Goal: Information Seeking & Learning: Understand process/instructions

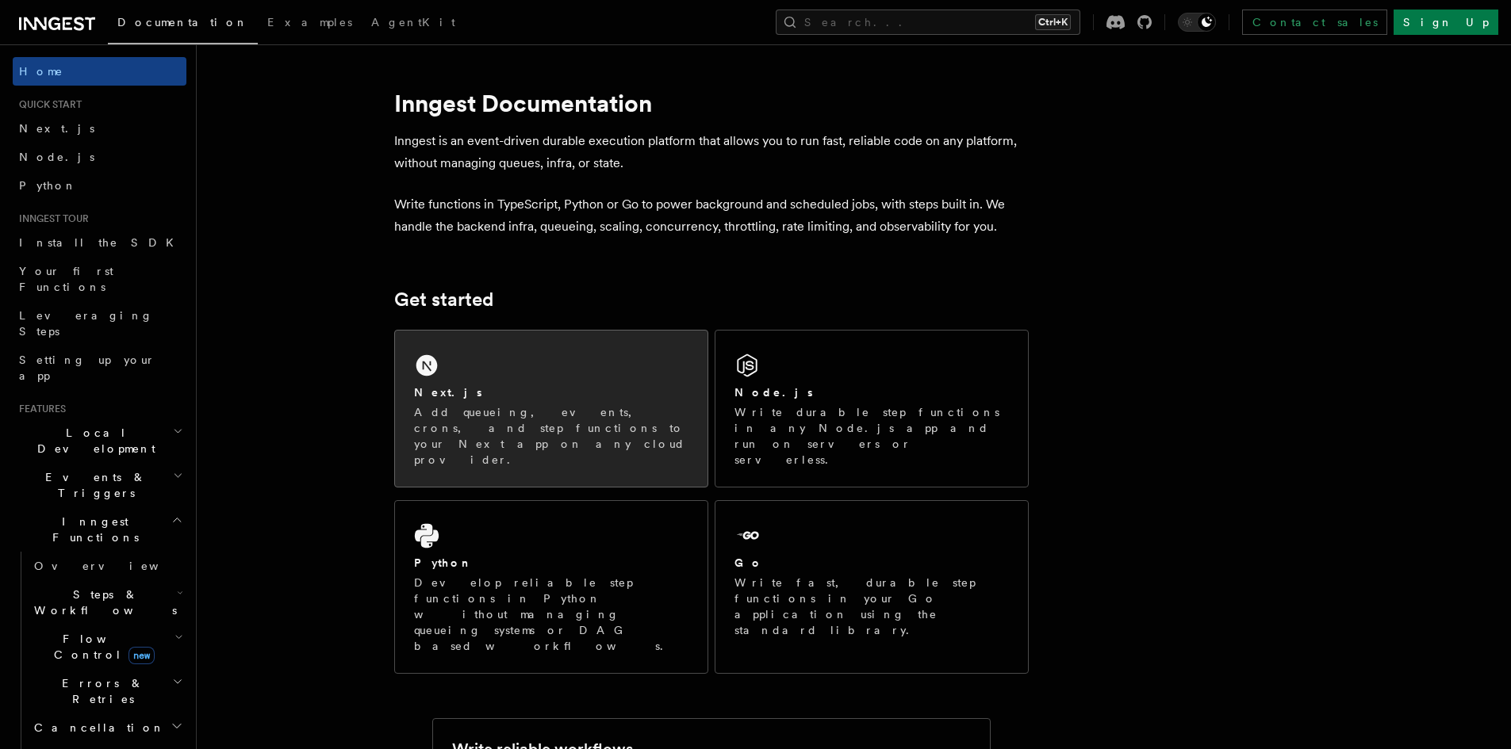
click at [652, 393] on div "Next.js" at bounding box center [551, 393] width 274 height 17
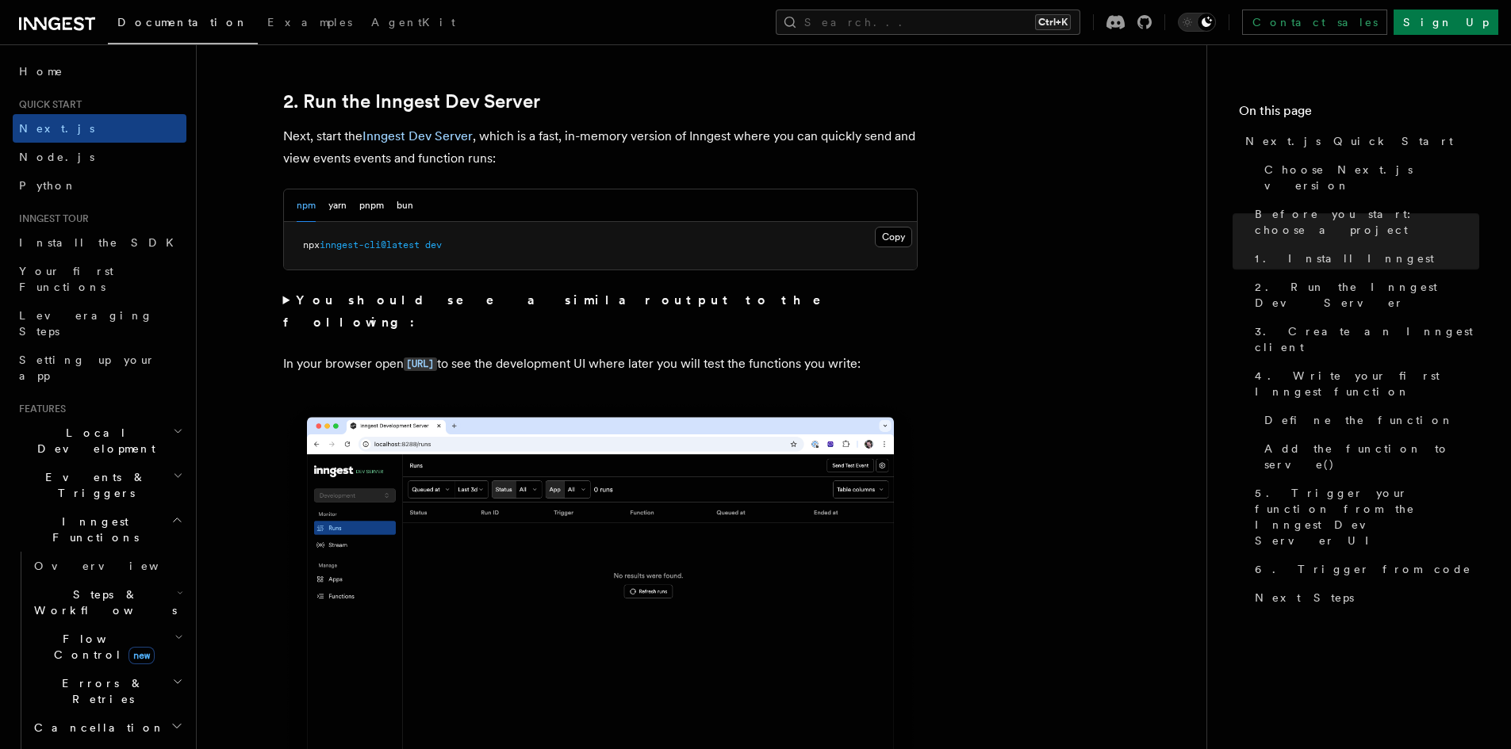
scroll to position [1110, 0]
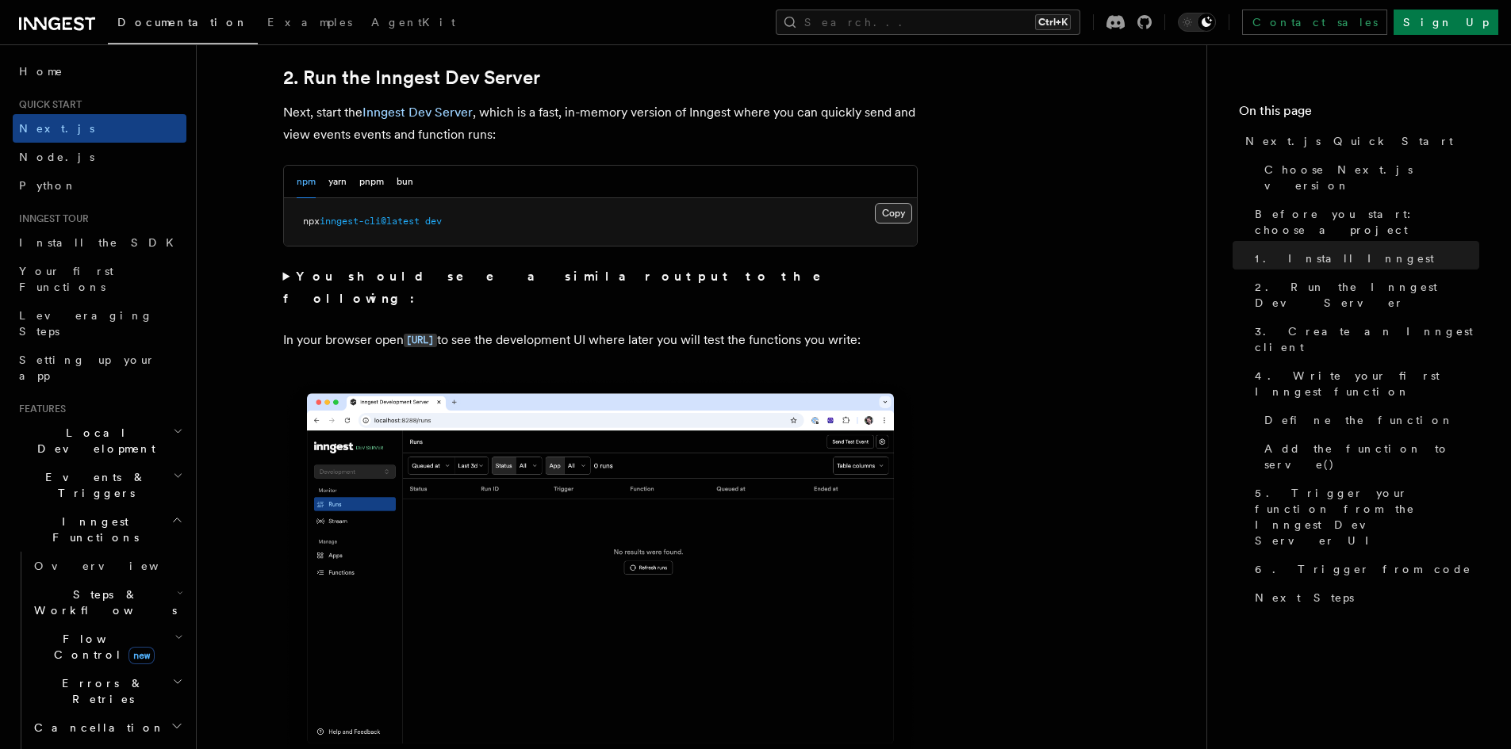
click at [897, 204] on button "Copy Copied" at bounding box center [893, 213] width 37 height 21
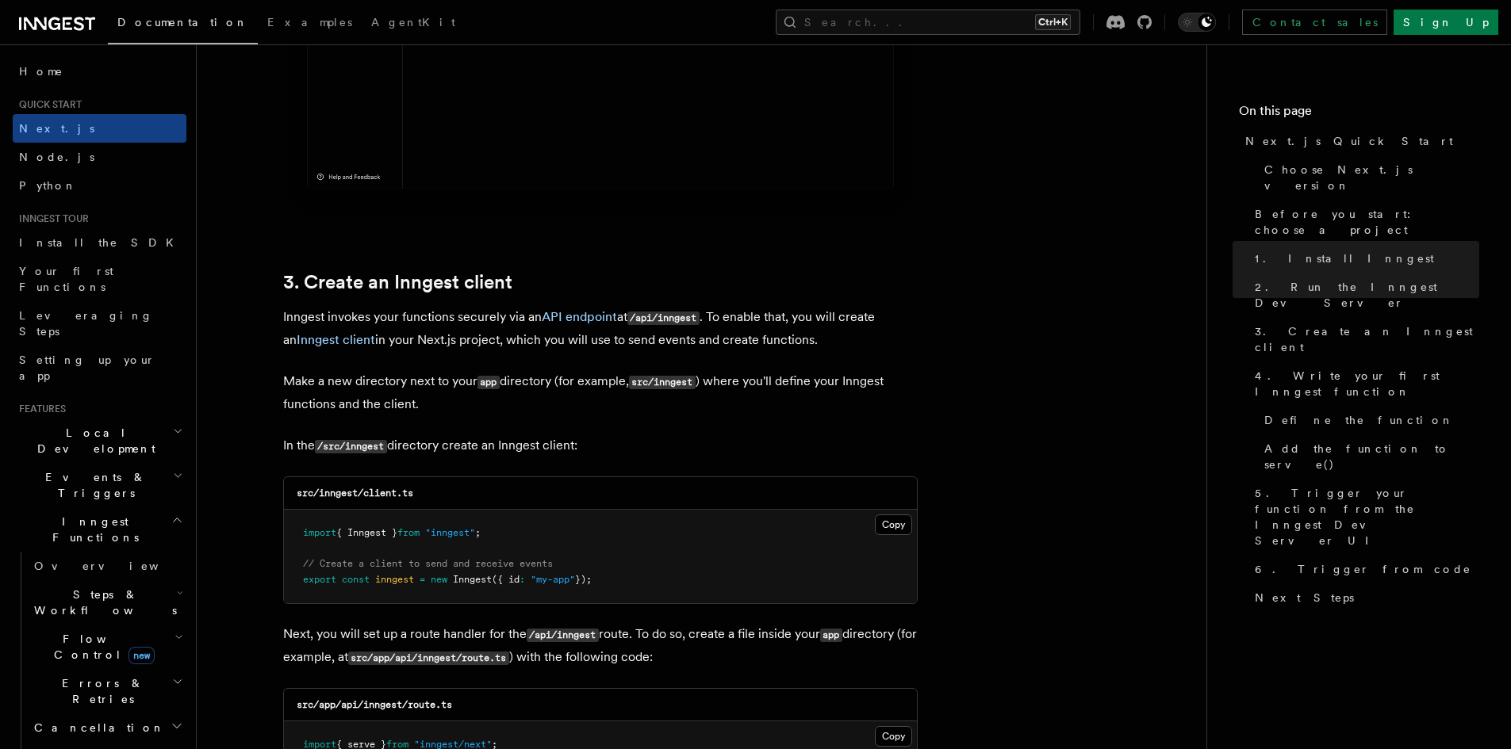
scroll to position [1745, 0]
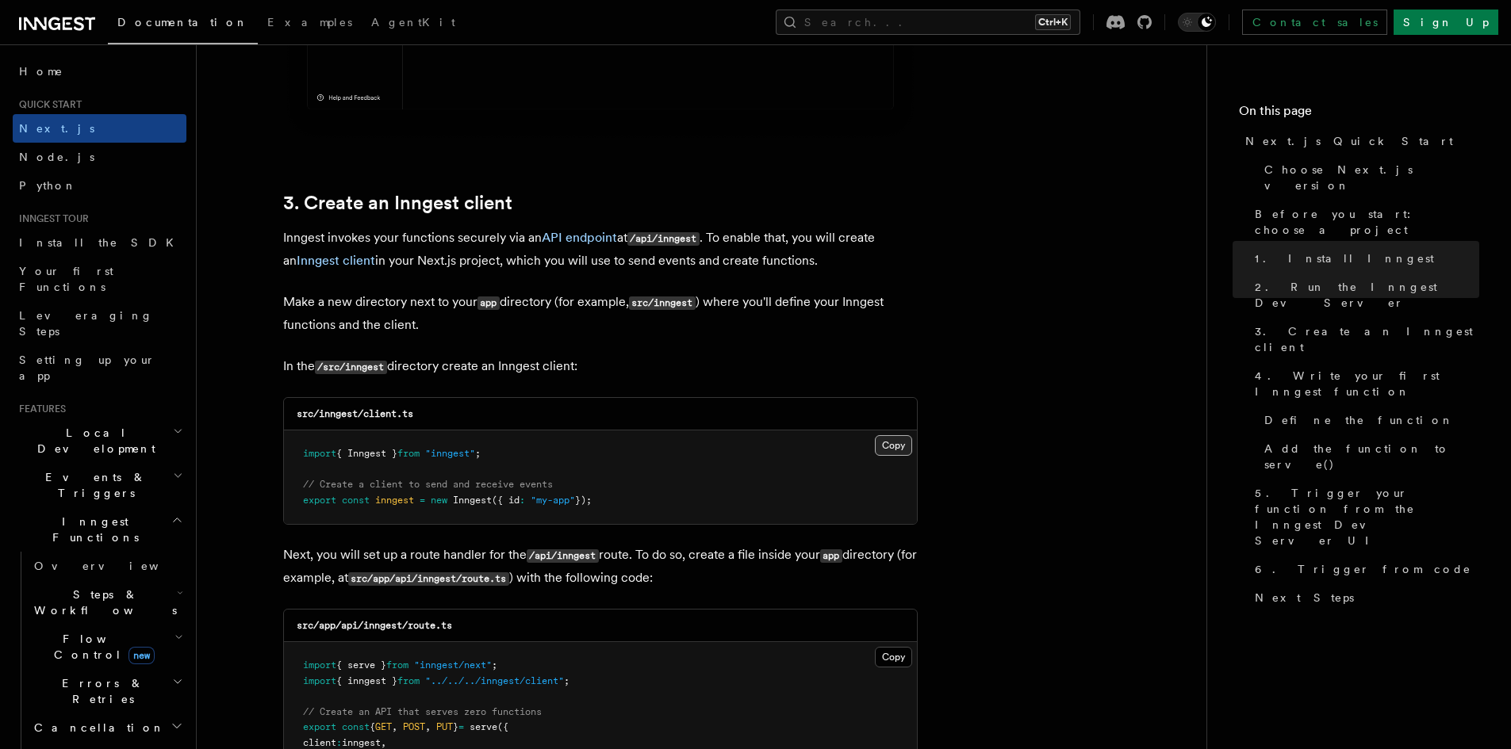
drag, startPoint x: 887, startPoint y: 438, endPoint x: 898, endPoint y: 439, distance: 11.9
click at [889, 439] on button "Copy Copied" at bounding box center [893, 445] width 37 height 21
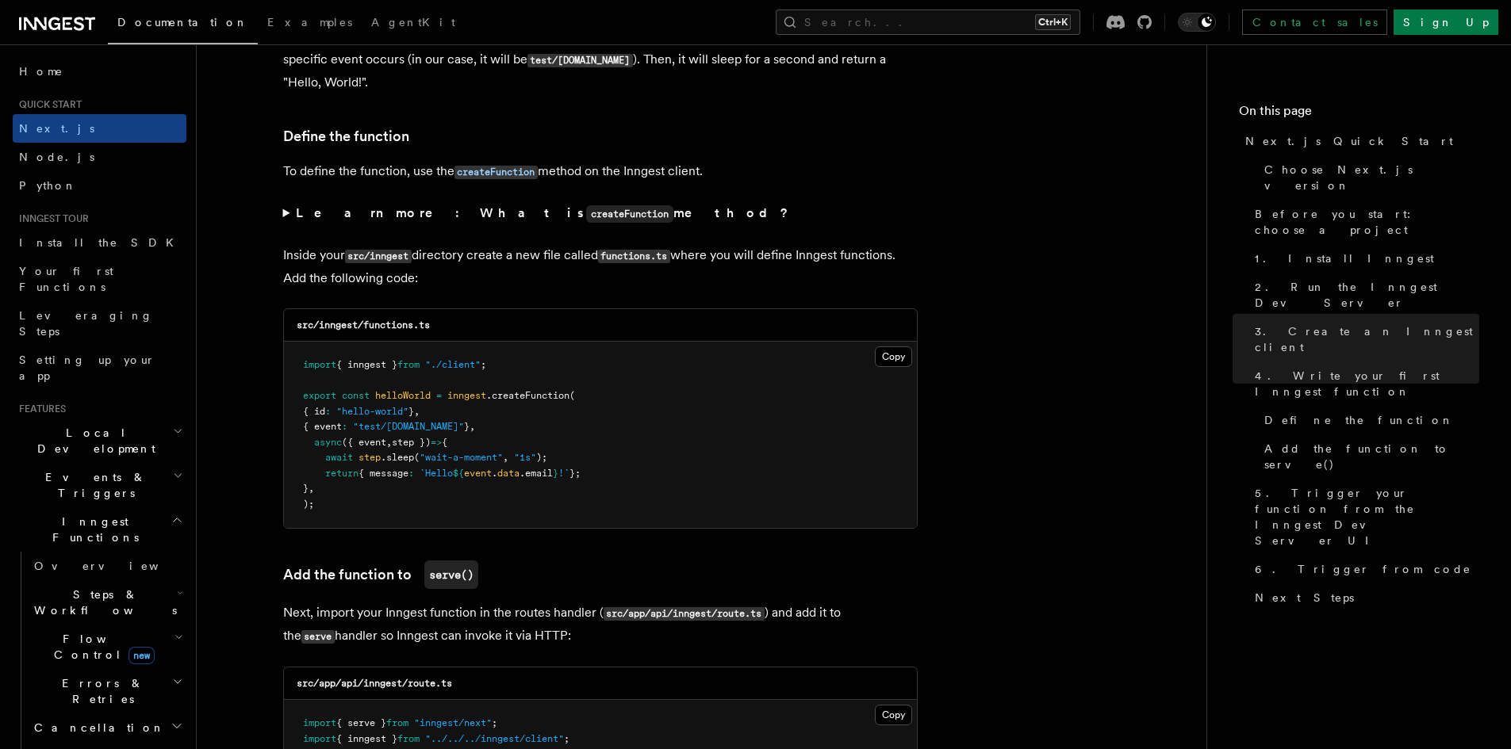
scroll to position [2617, 0]
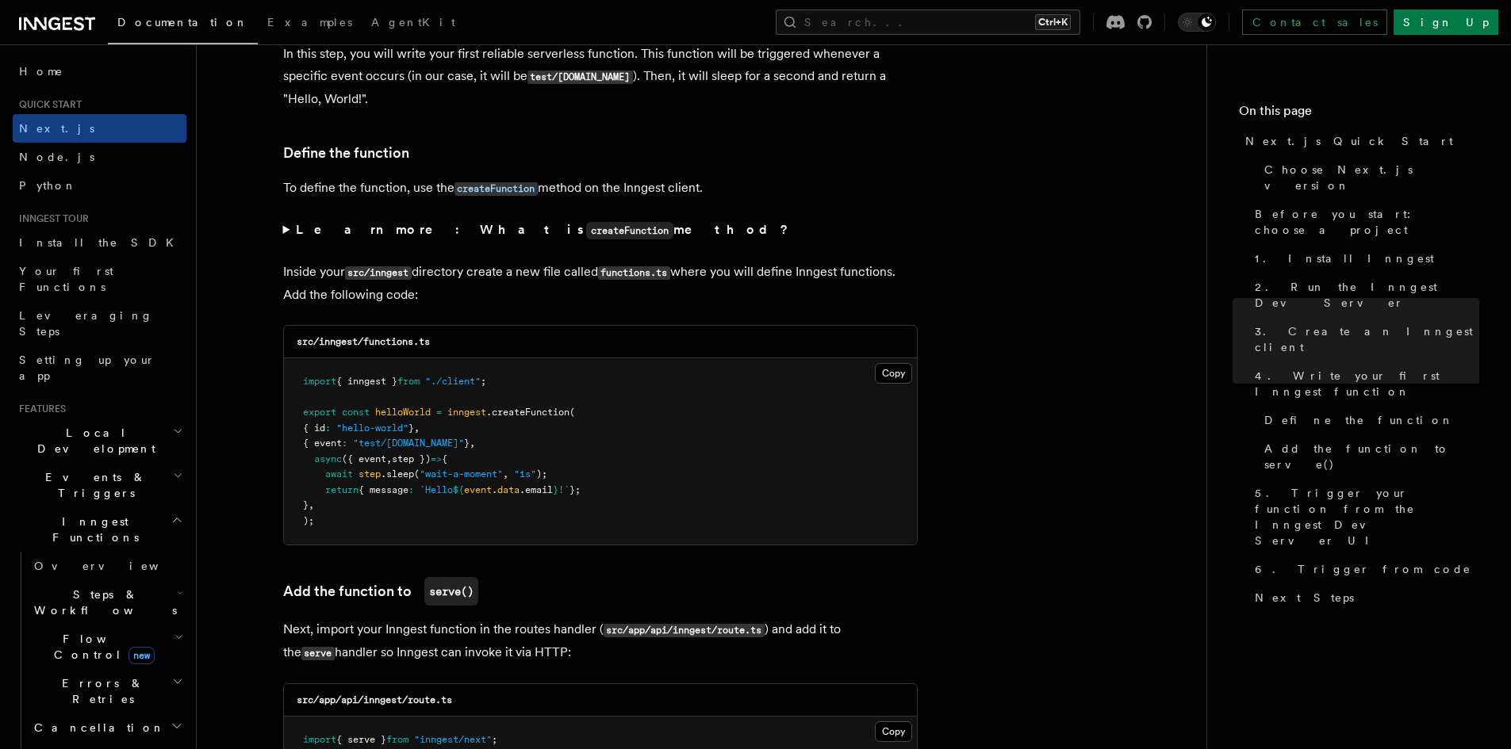
click at [405, 337] on code "src/inngest/functions.ts" at bounding box center [363, 341] width 133 height 11
